Goal: Task Accomplishment & Management: Manage account settings

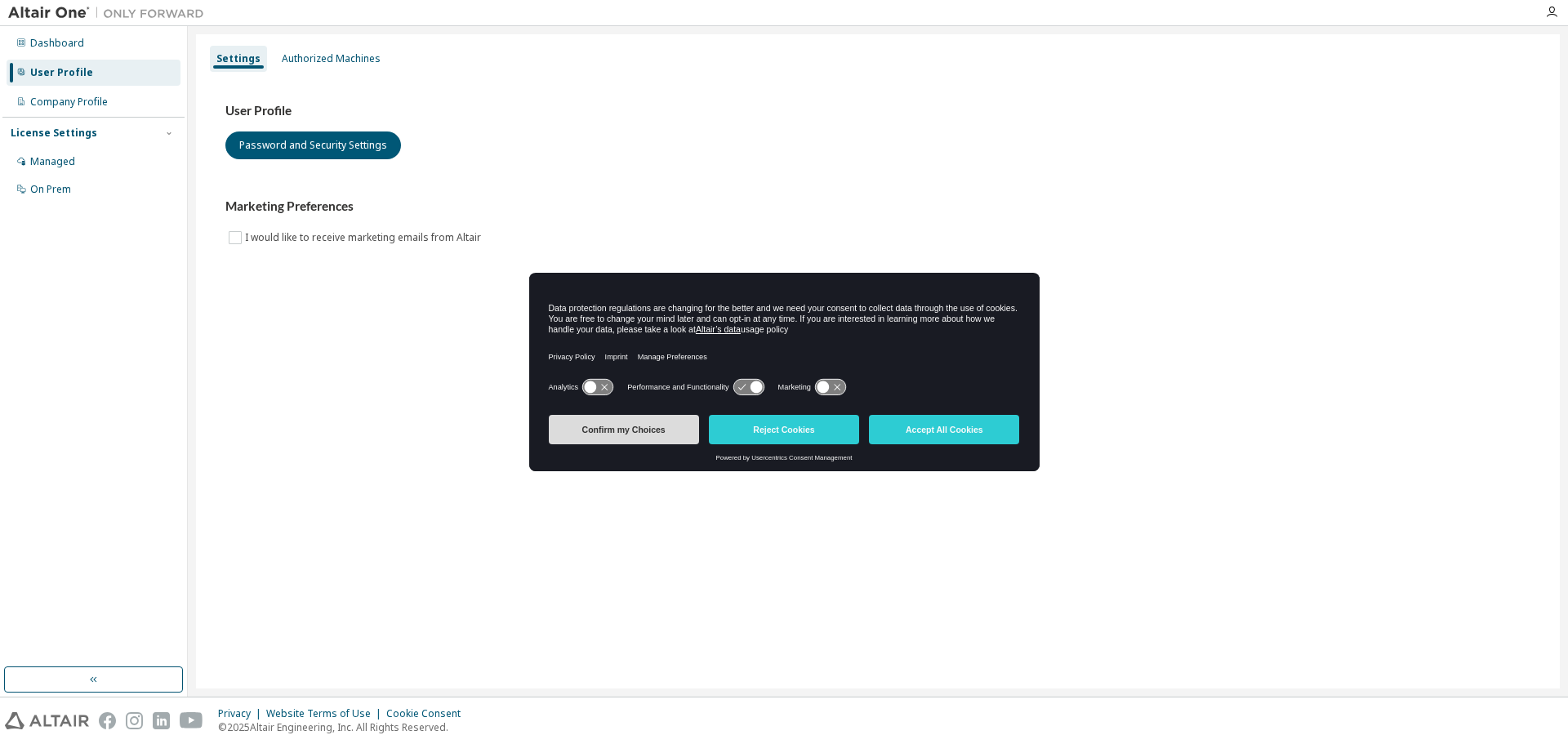
click at [645, 437] on button "Confirm my Choices" at bounding box center [623, 430] width 150 height 29
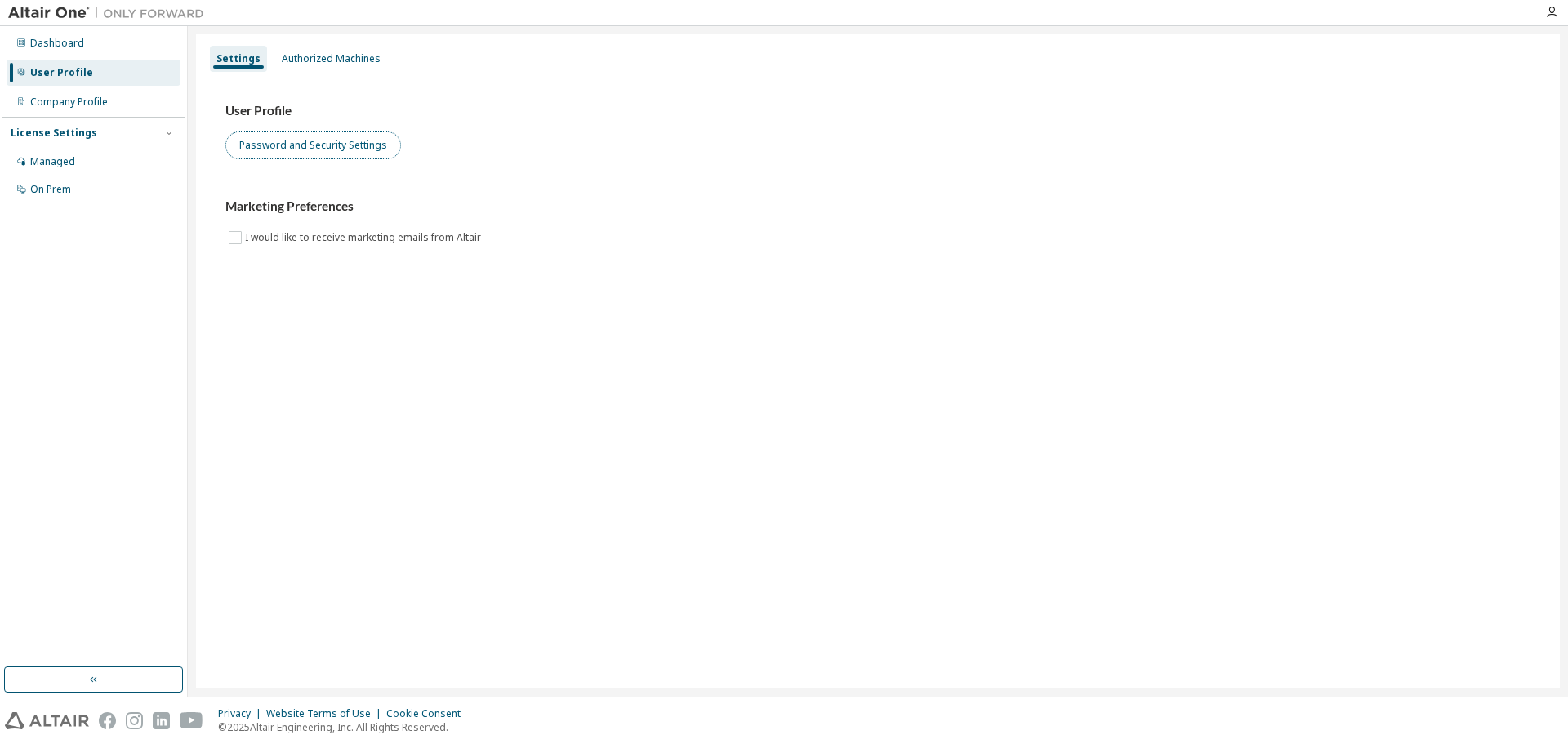
click at [360, 144] on button "Password and Security Settings" at bounding box center [313, 145] width 176 height 27
